Goal: Information Seeking & Learning: Check status

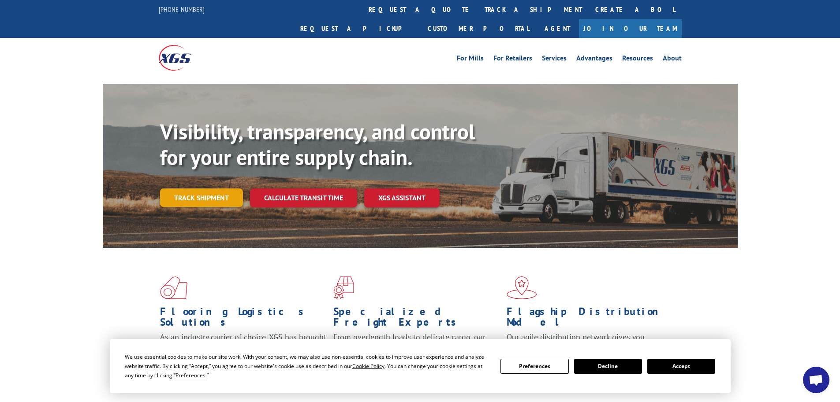
click at [175, 188] on link "Track shipment" at bounding box center [201, 197] width 83 height 19
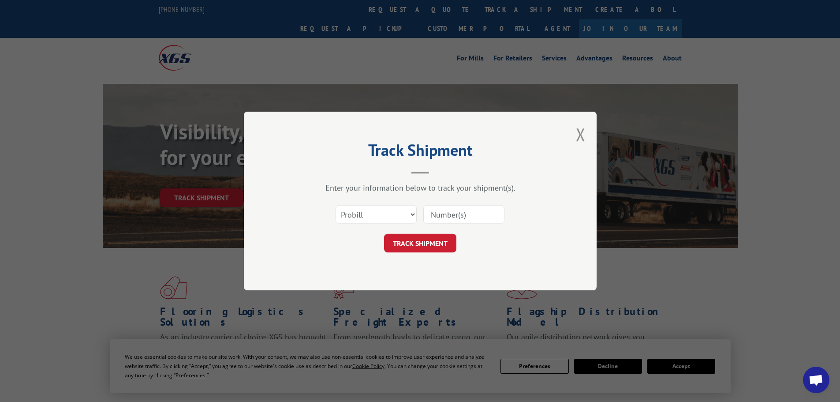
paste input "17639898"
type input "17639898"
click at [428, 244] on button "TRACK SHIPMENT" at bounding box center [420, 243] width 72 height 19
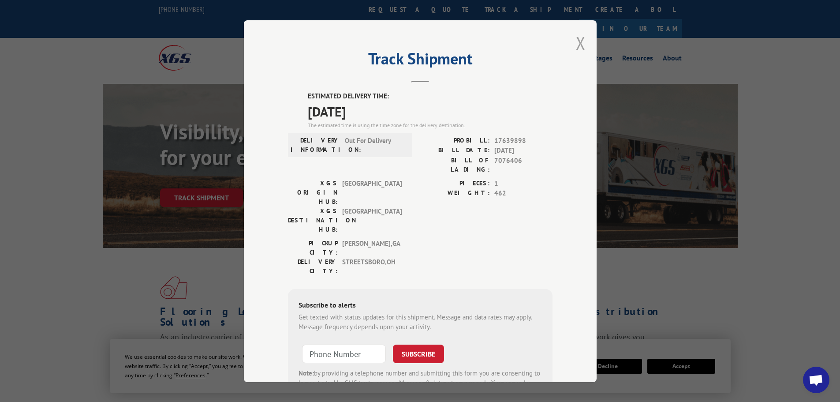
click at [576, 41] on button "Close modal" at bounding box center [581, 42] width 10 height 23
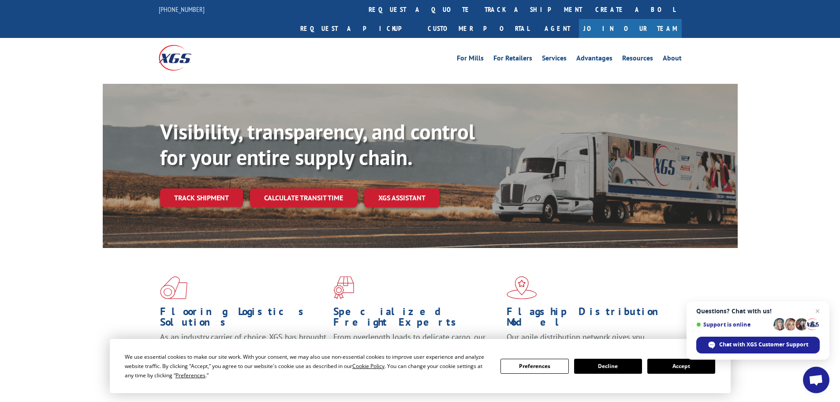
click at [662, 370] on button "Accept" at bounding box center [681, 365] width 68 height 15
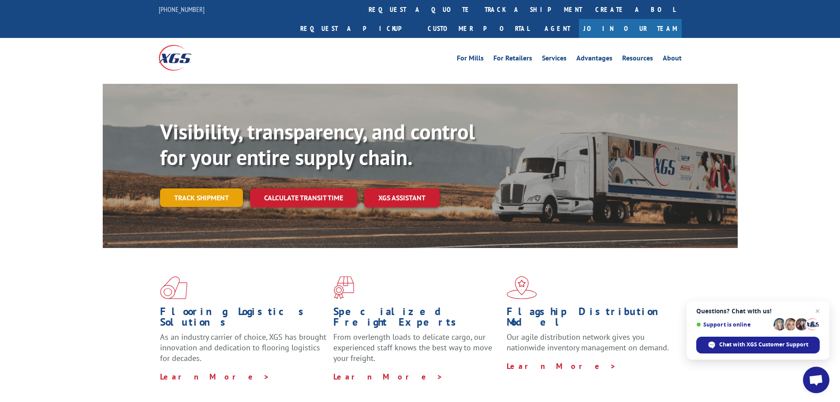
click at [195, 188] on link "Track shipment" at bounding box center [201, 197] width 83 height 19
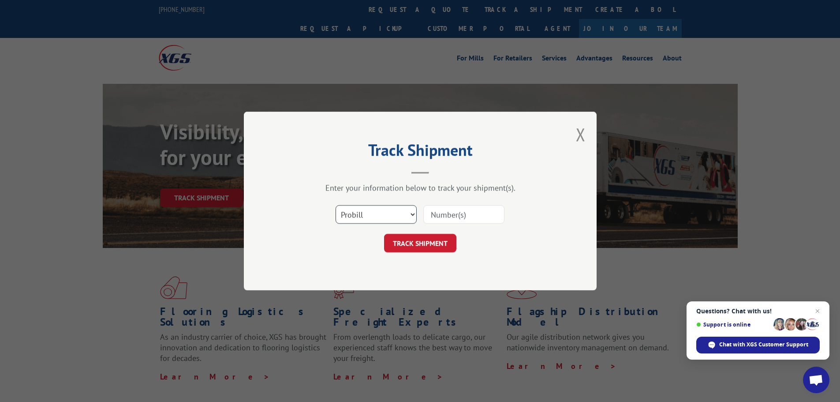
click at [355, 214] on select "Select category... Probill BOL PO" at bounding box center [376, 214] width 81 height 19
select select "bol"
click at [336, 205] on select "Select category... Probill BOL PO" at bounding box center [376, 214] width 81 height 19
paste input "479901"
type input "479901"
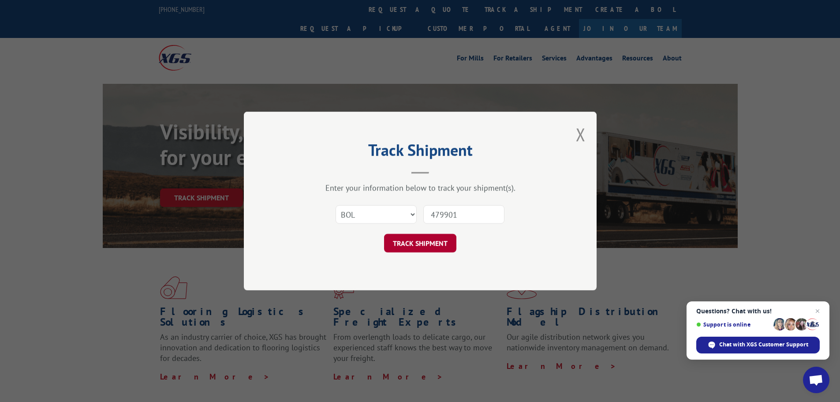
click at [431, 245] on button "TRACK SHIPMENT" at bounding box center [420, 243] width 72 height 19
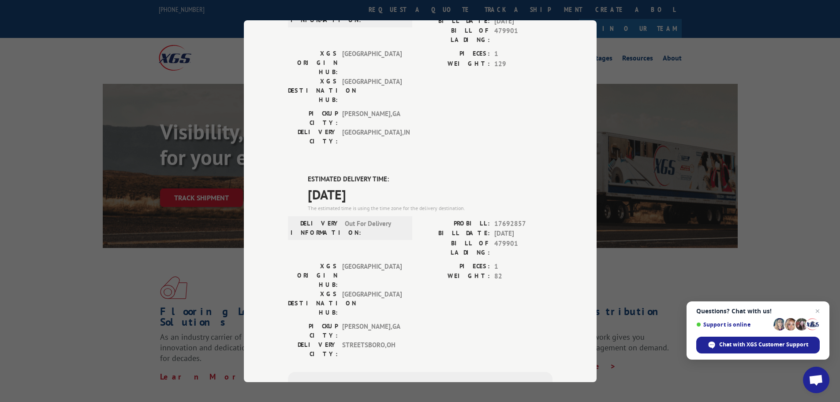
scroll to position [132, 0]
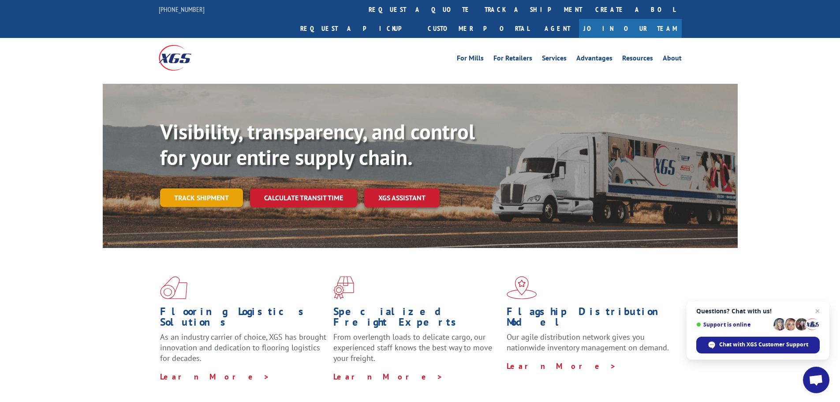
click at [189, 188] on link "Track shipment" at bounding box center [201, 197] width 83 height 19
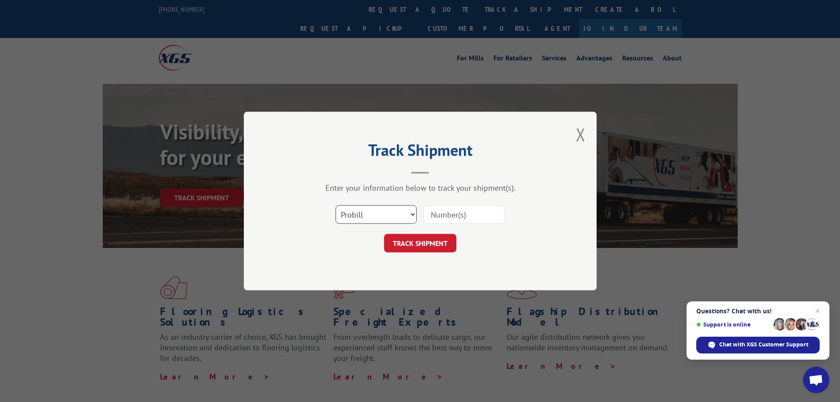
drag, startPoint x: 375, startPoint y: 214, endPoint x: 355, endPoint y: 222, distance: 22.2
click at [375, 215] on select "Select category... Probill BOL PO" at bounding box center [376, 214] width 81 height 19
select select "bol"
click at [336, 205] on select "Select category... Probill BOL PO" at bounding box center [376, 214] width 81 height 19
paste input "484791"
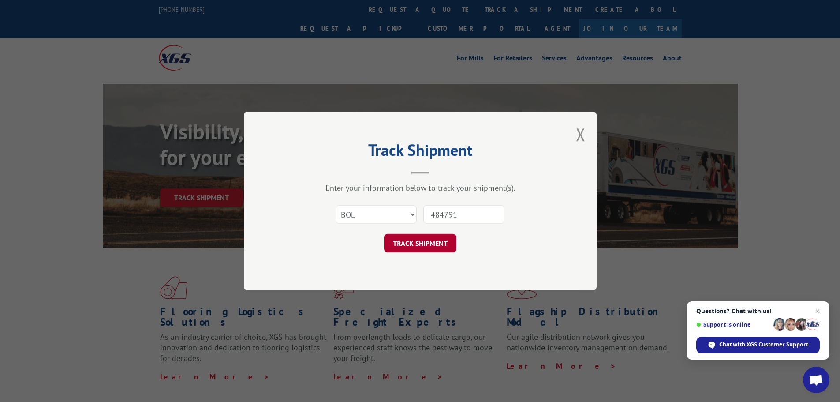
type input "484791"
click at [433, 242] on button "TRACK SHIPMENT" at bounding box center [420, 243] width 72 height 19
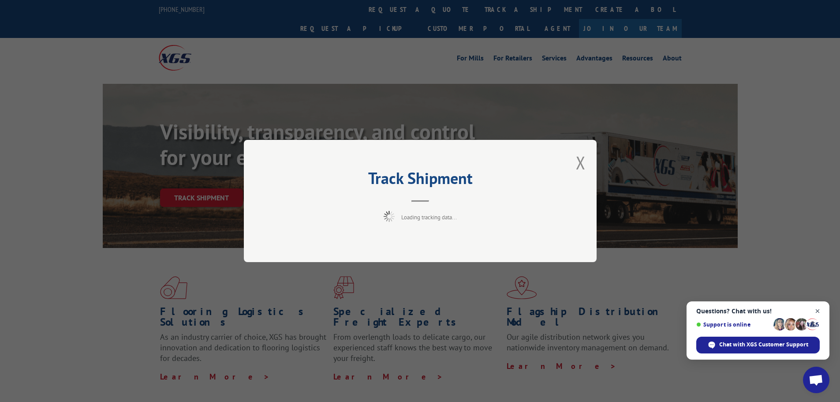
click at [818, 310] on span "Close chat" at bounding box center [817, 311] width 11 height 11
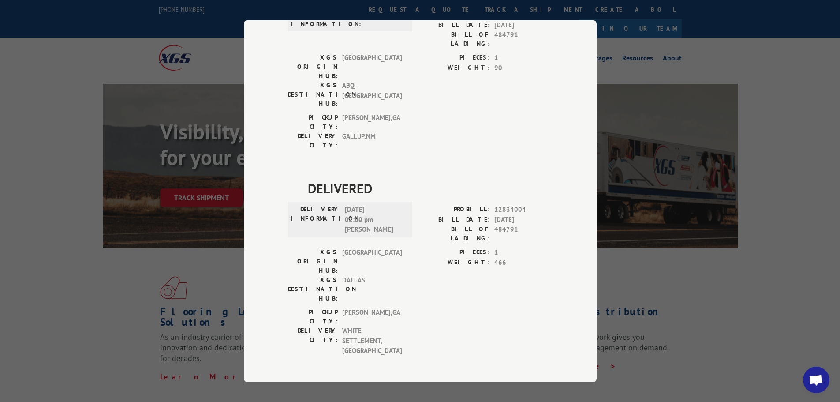
scroll to position [132, 0]
